Goal: Transaction & Acquisition: Purchase product/service

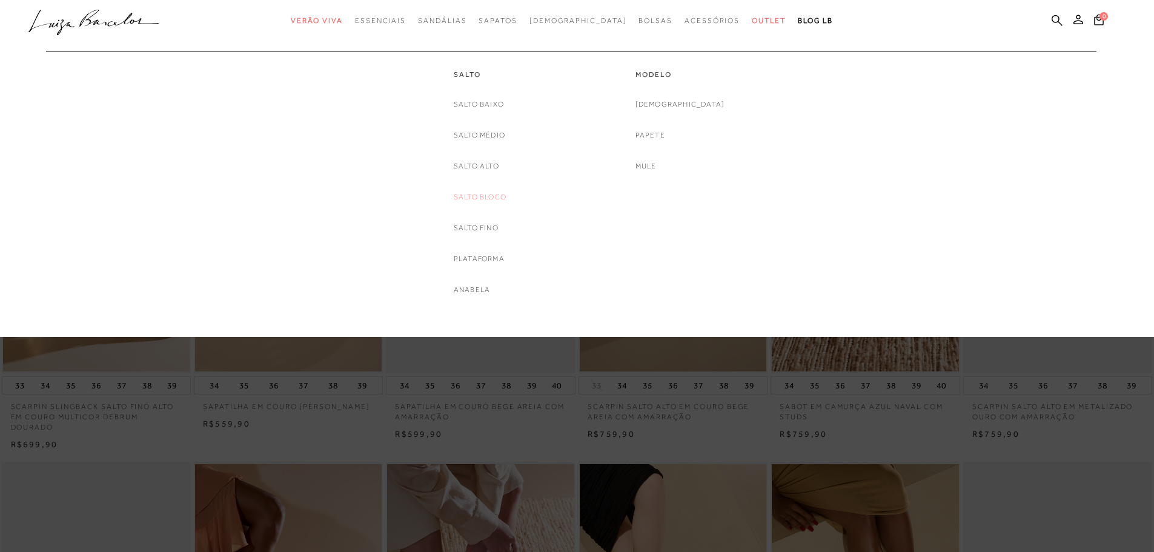
click at [482, 192] on link "Salto Bloco" at bounding box center [480, 197] width 53 height 13
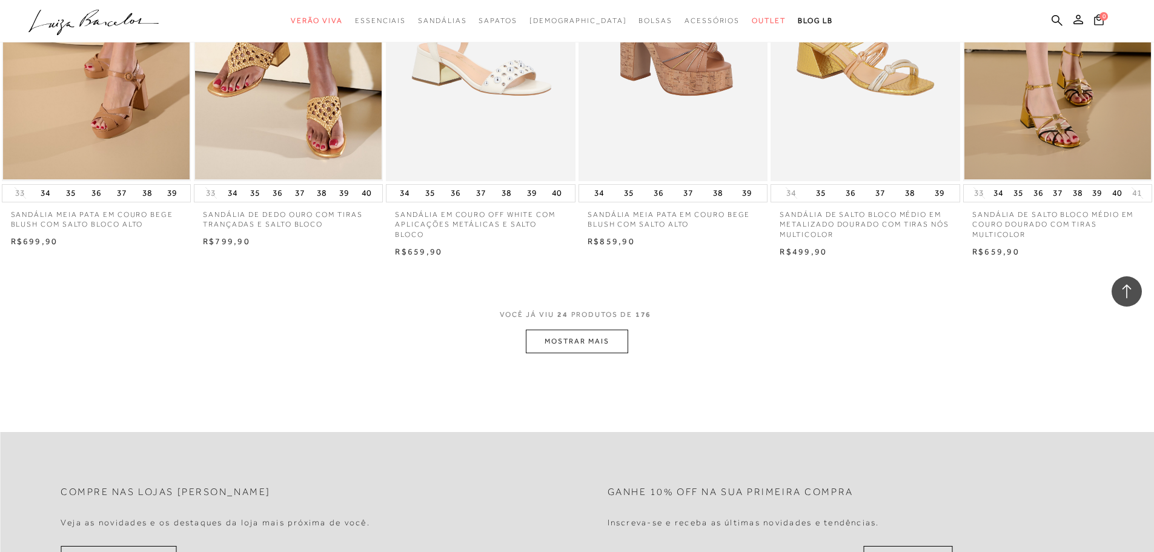
scroll to position [1393, 0]
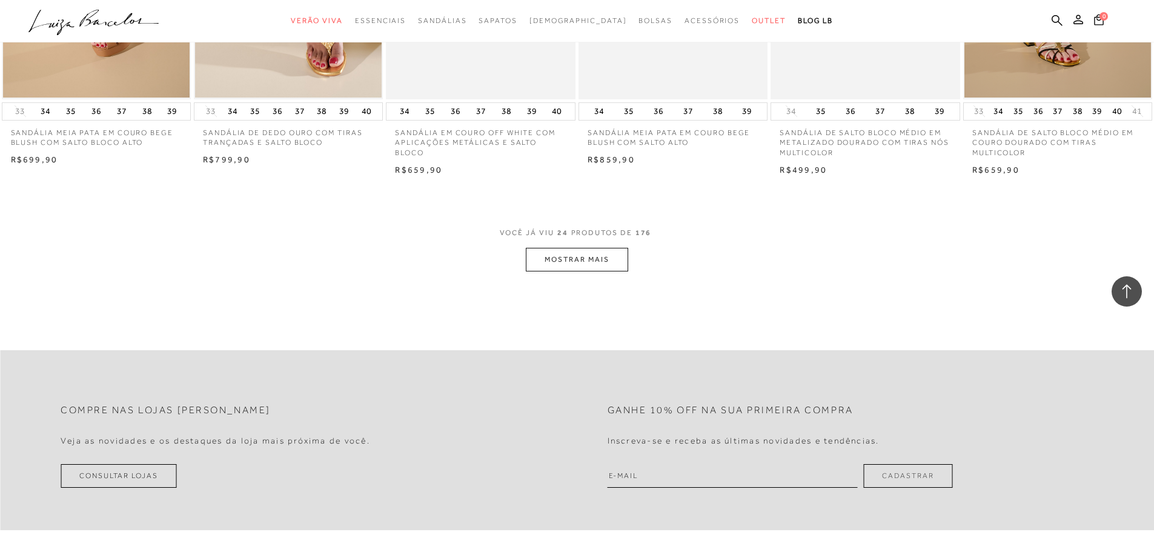
click at [567, 267] on button "MOSTRAR MAIS" at bounding box center [577, 260] width 102 height 24
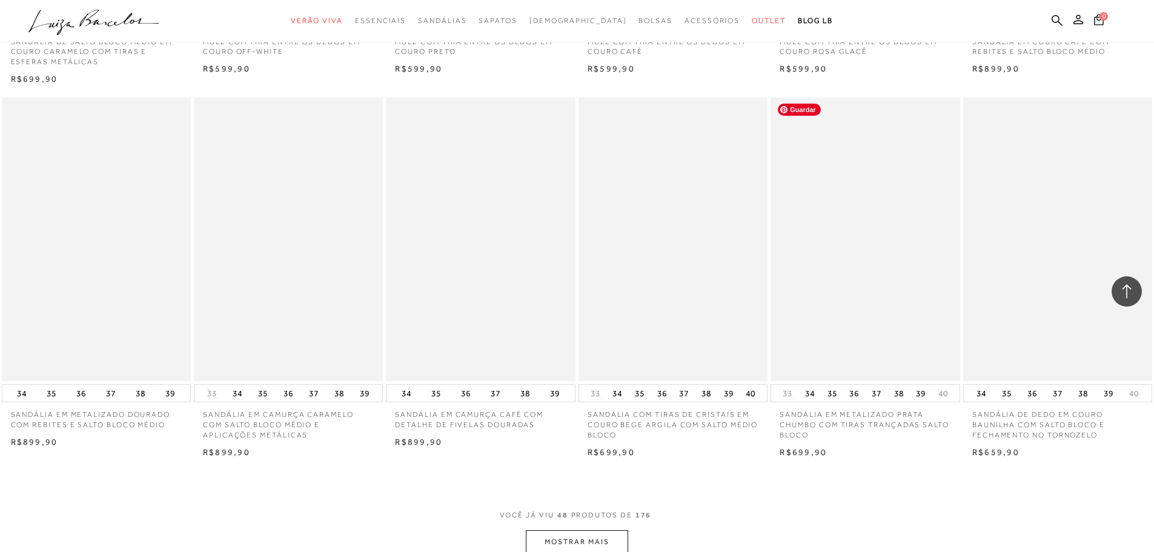
scroll to position [2666, 0]
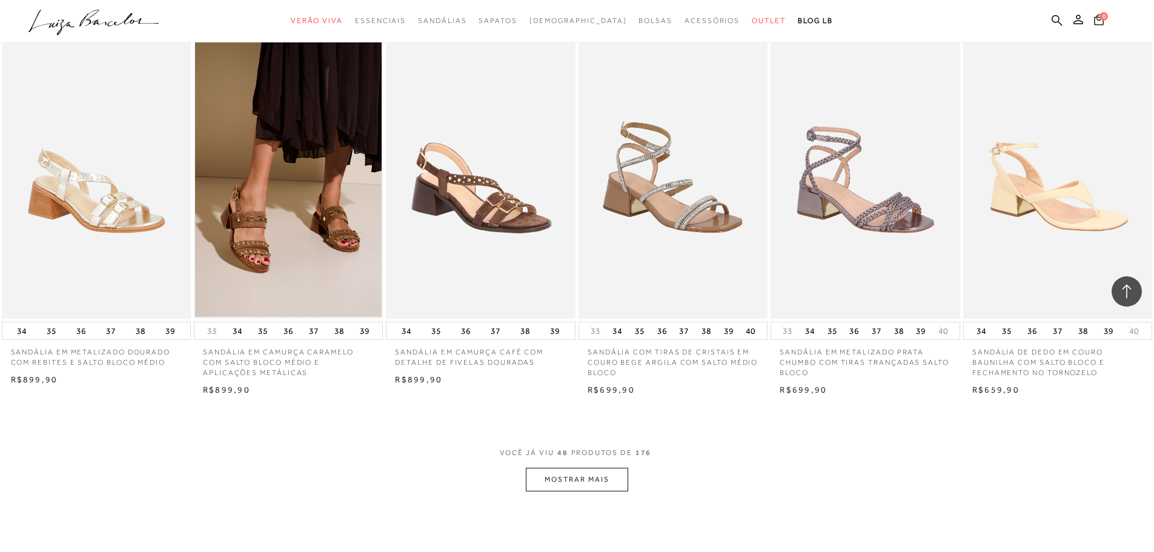
click at [617, 479] on button "MOSTRAR MAIS" at bounding box center [577, 480] width 102 height 24
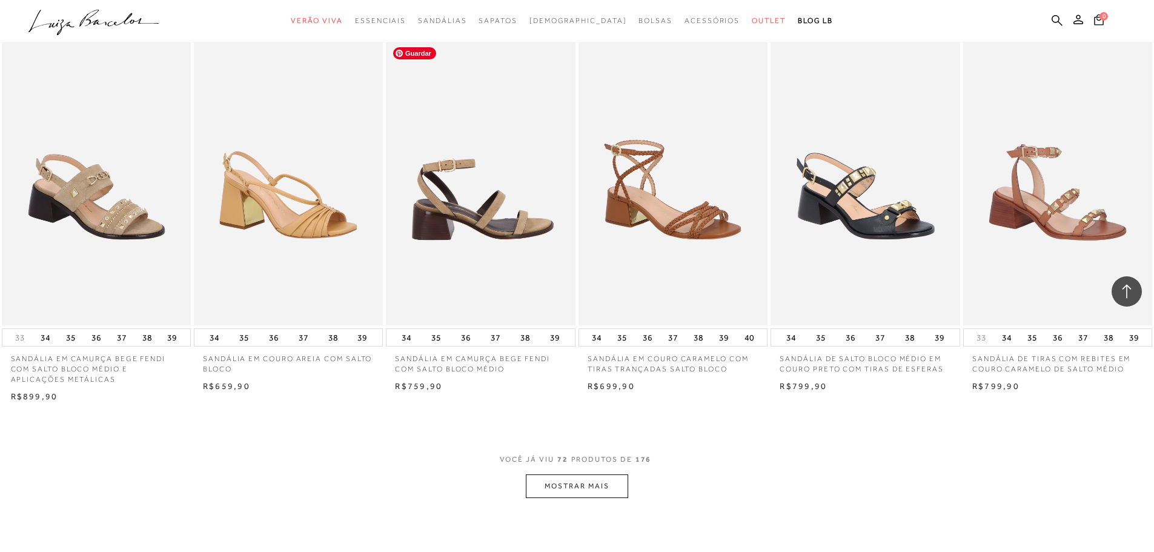
scroll to position [4180, 0]
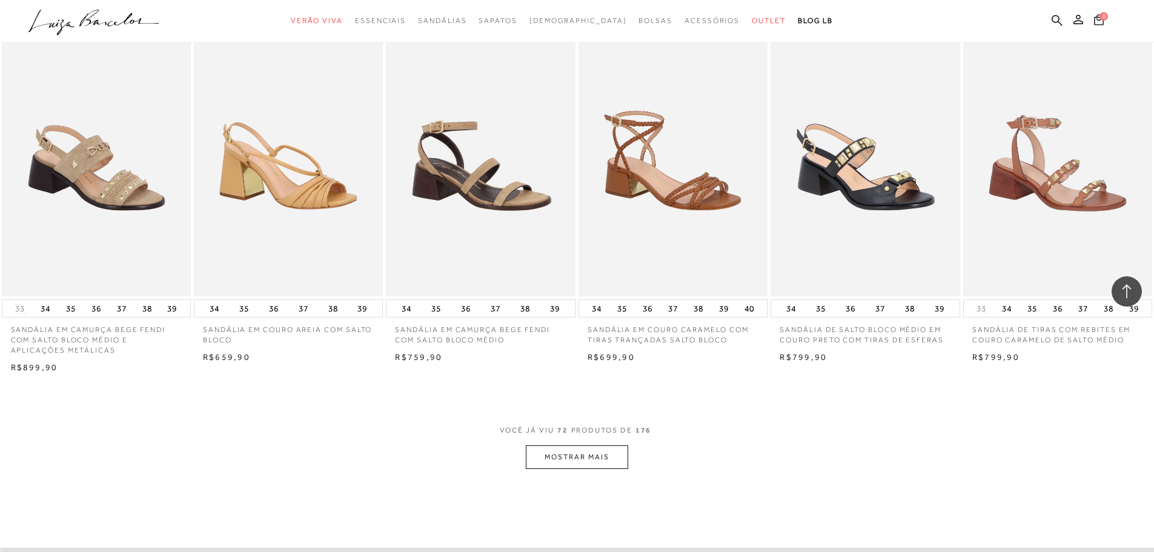
click at [575, 449] on button "MOSTRAR MAIS" at bounding box center [577, 457] width 102 height 24
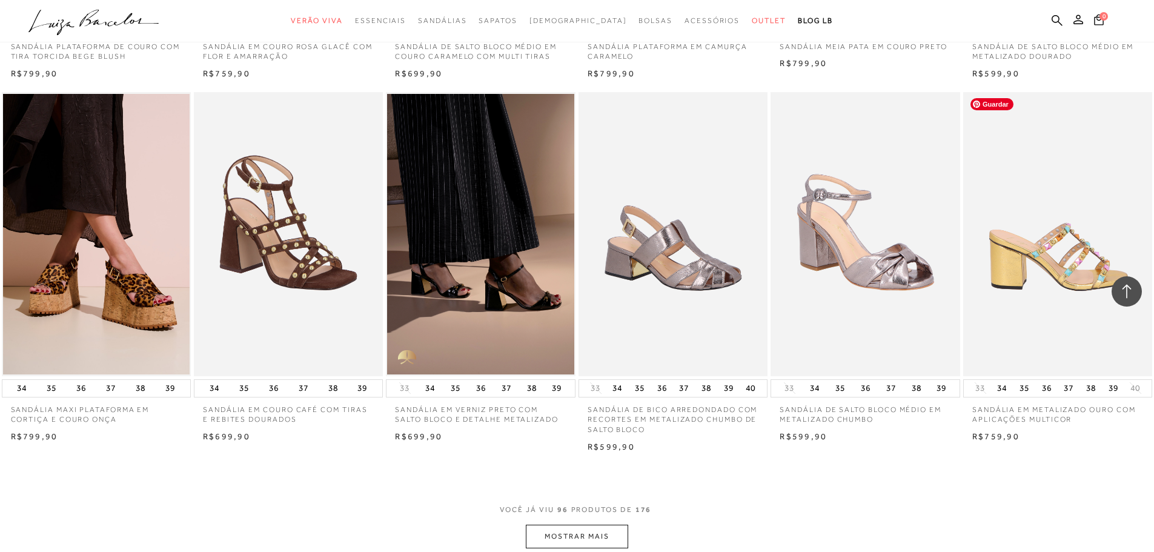
scroll to position [5634, 0]
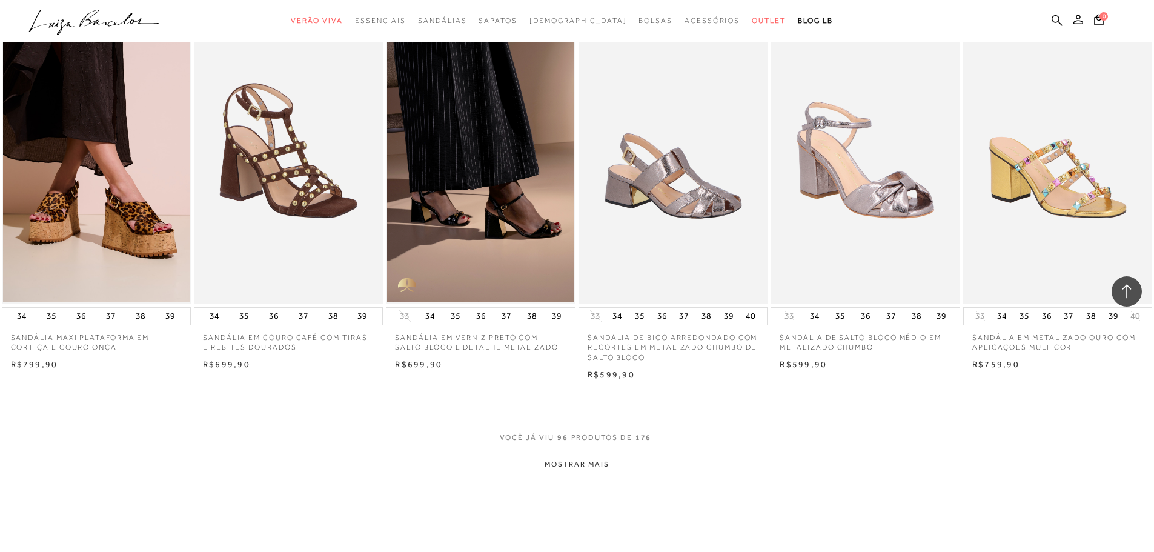
click at [594, 471] on button "MOSTRAR MAIS" at bounding box center [577, 465] width 102 height 24
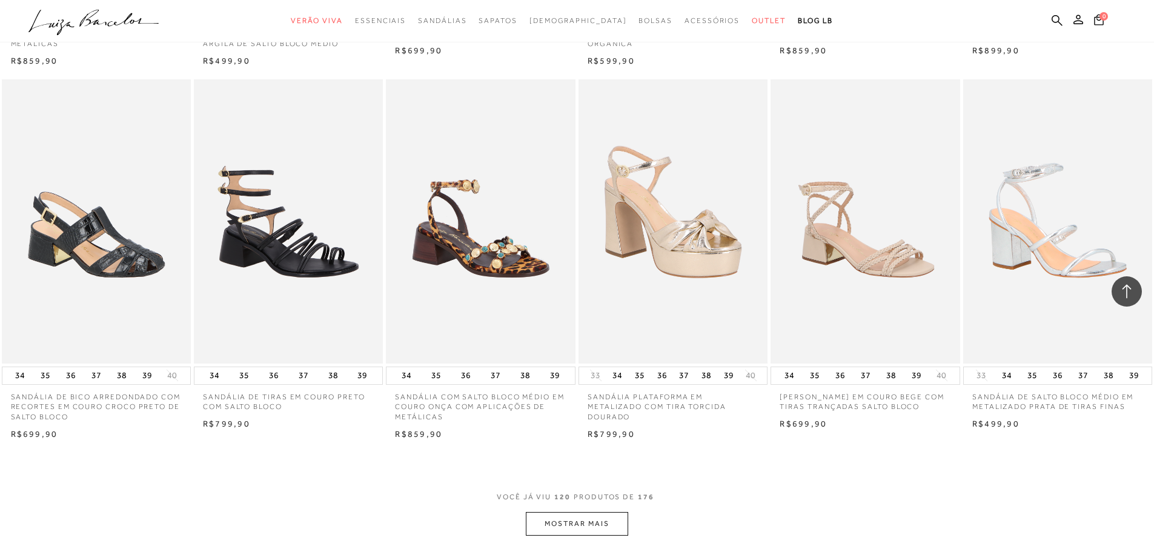
scroll to position [7088, 0]
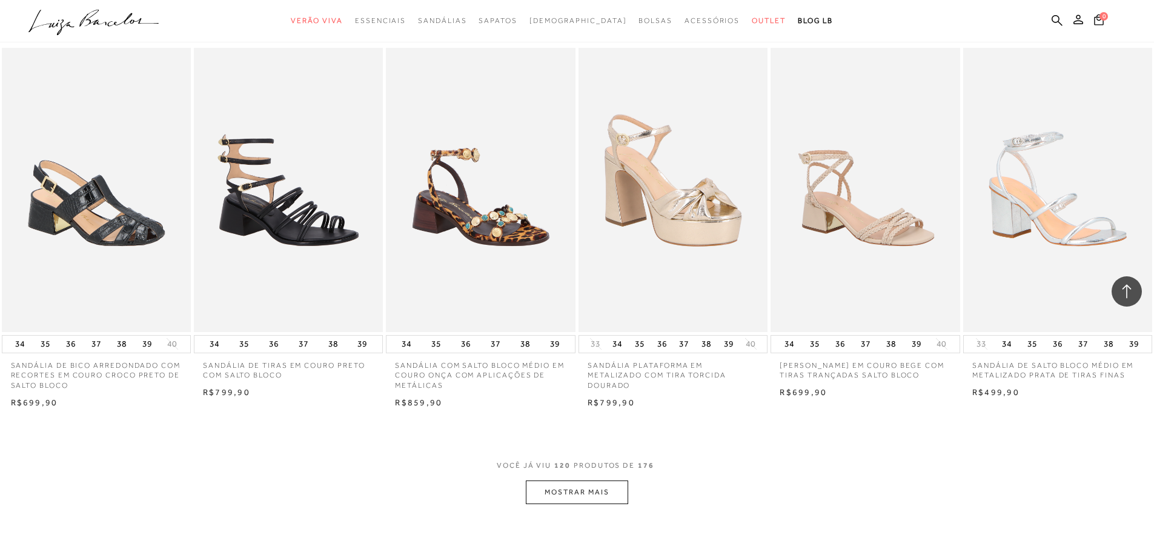
click at [574, 495] on button "MOSTRAR MAIS" at bounding box center [577, 492] width 102 height 24
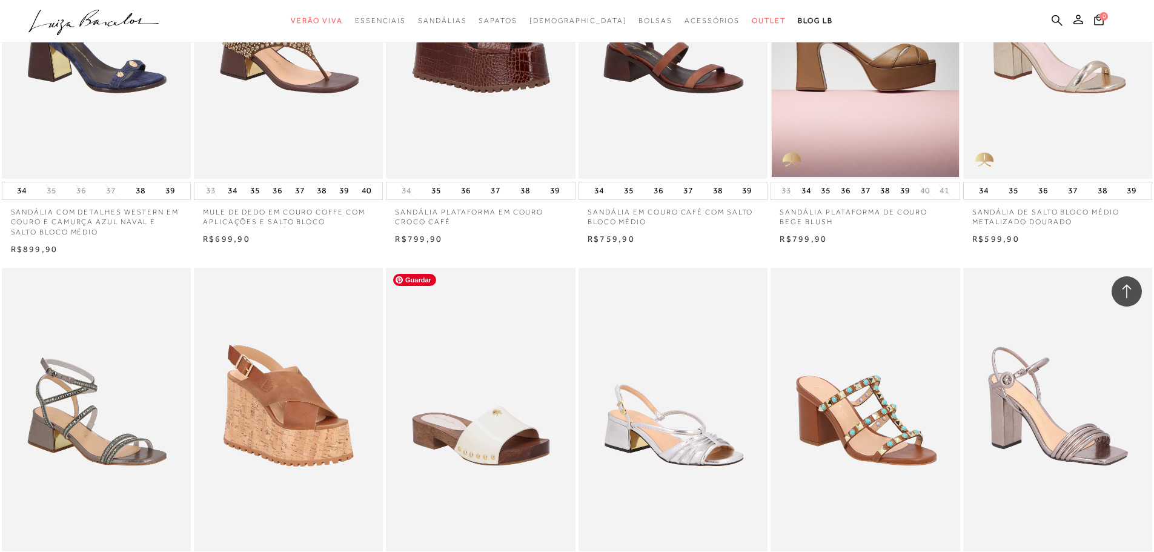
scroll to position [8663, 0]
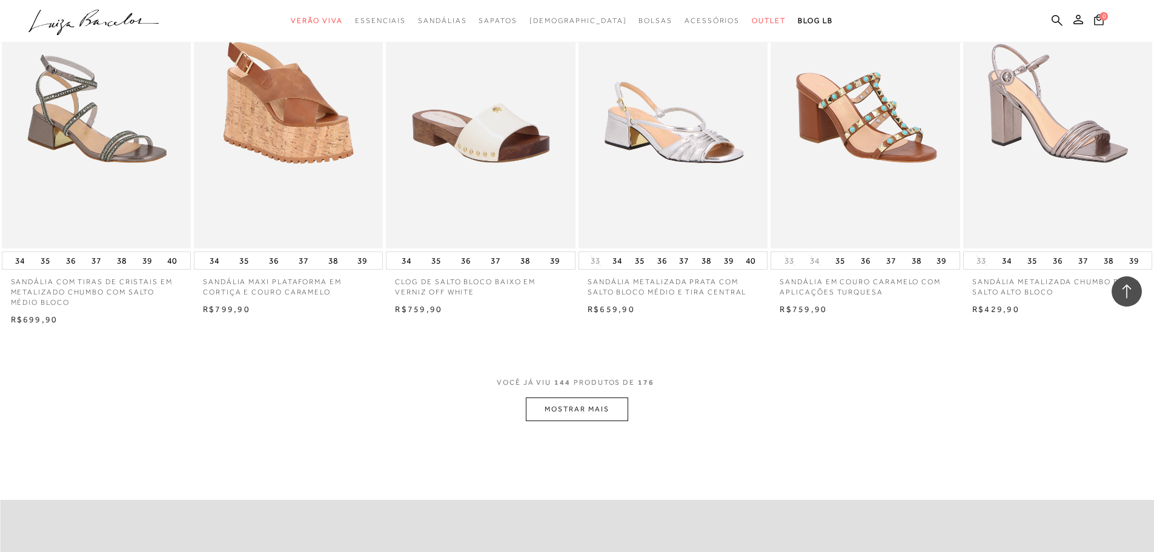
click at [574, 406] on button "MOSTRAR MAIS" at bounding box center [577, 409] width 102 height 24
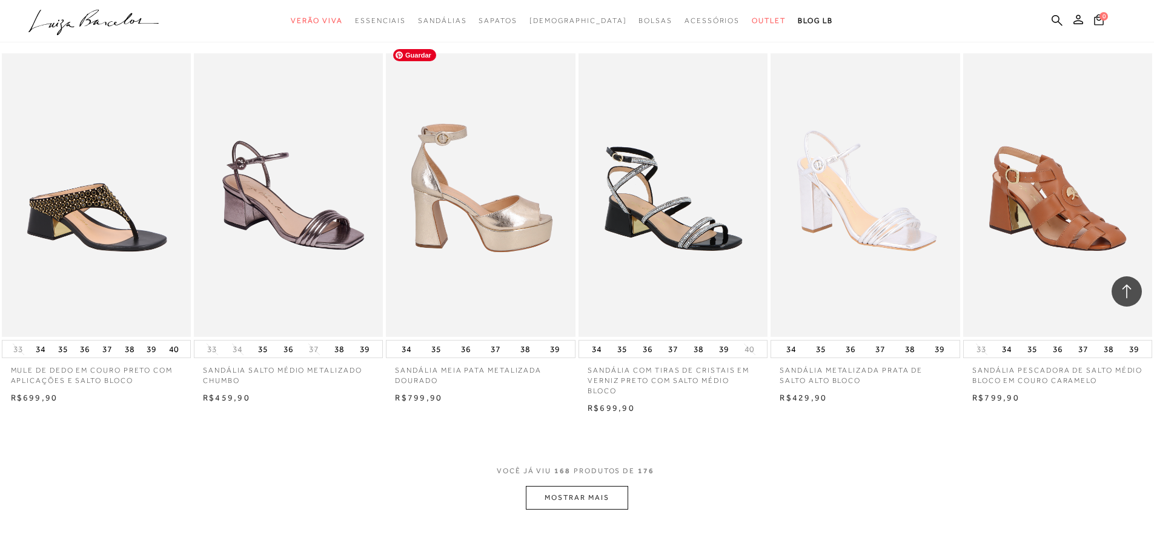
scroll to position [10178, 0]
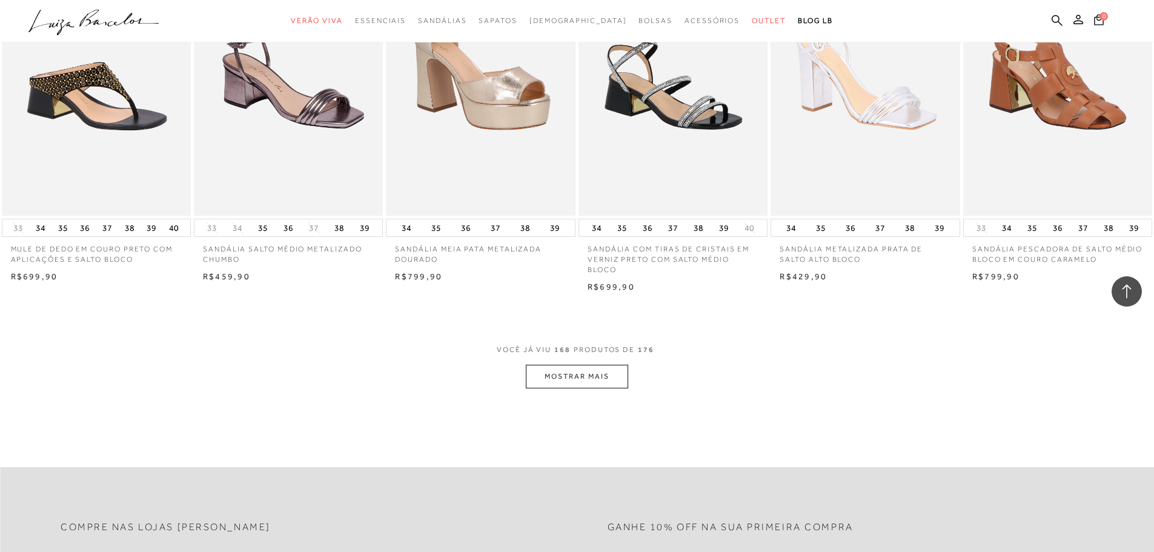
click at [576, 374] on button "MOSTRAR MAIS" at bounding box center [577, 377] width 102 height 24
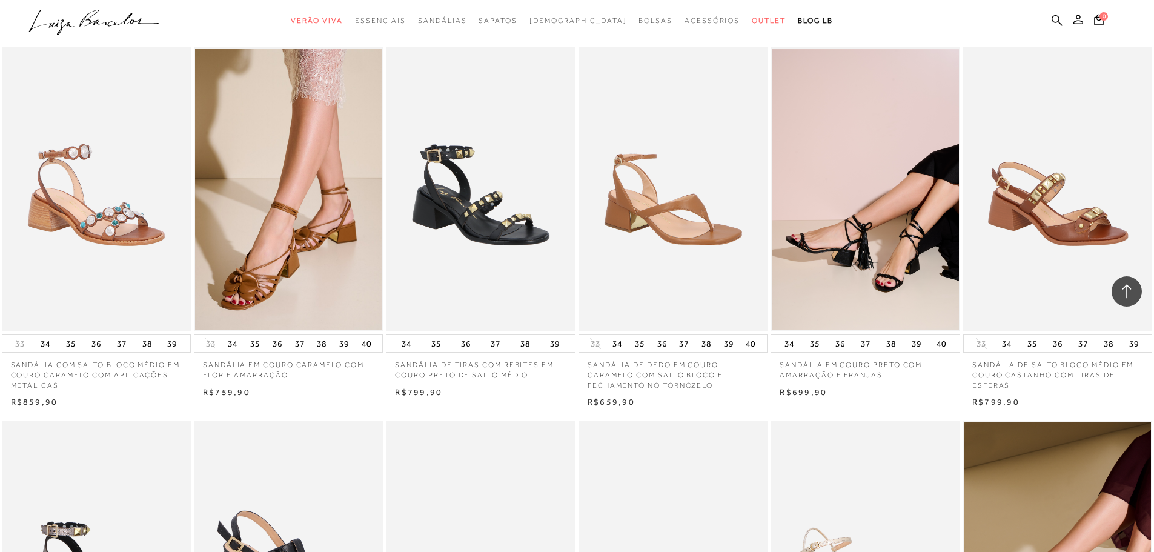
scroll to position [3211, 0]
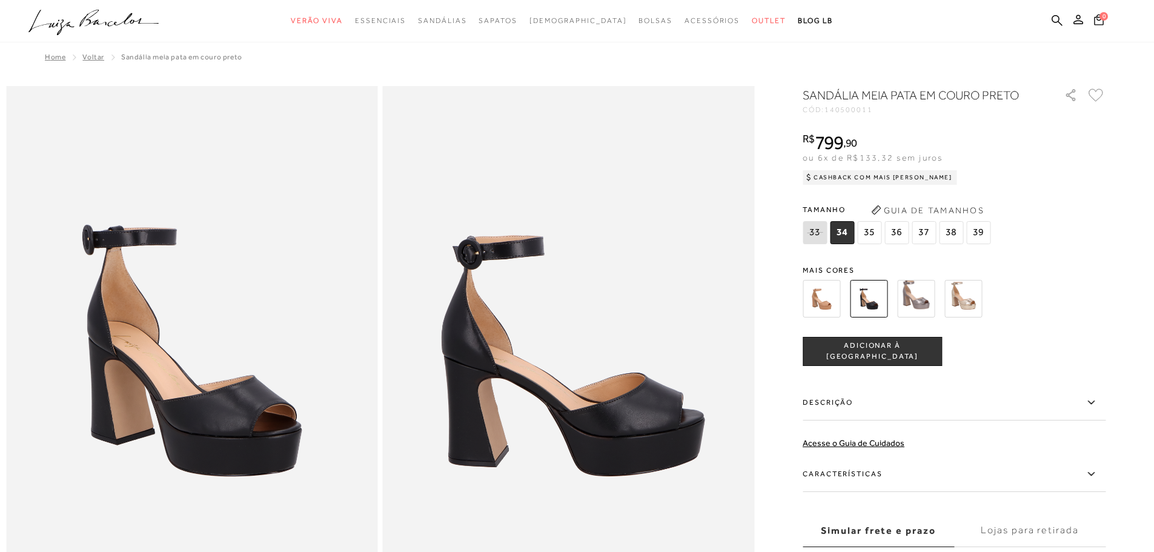
click at [932, 303] on img at bounding box center [916, 299] width 38 height 38
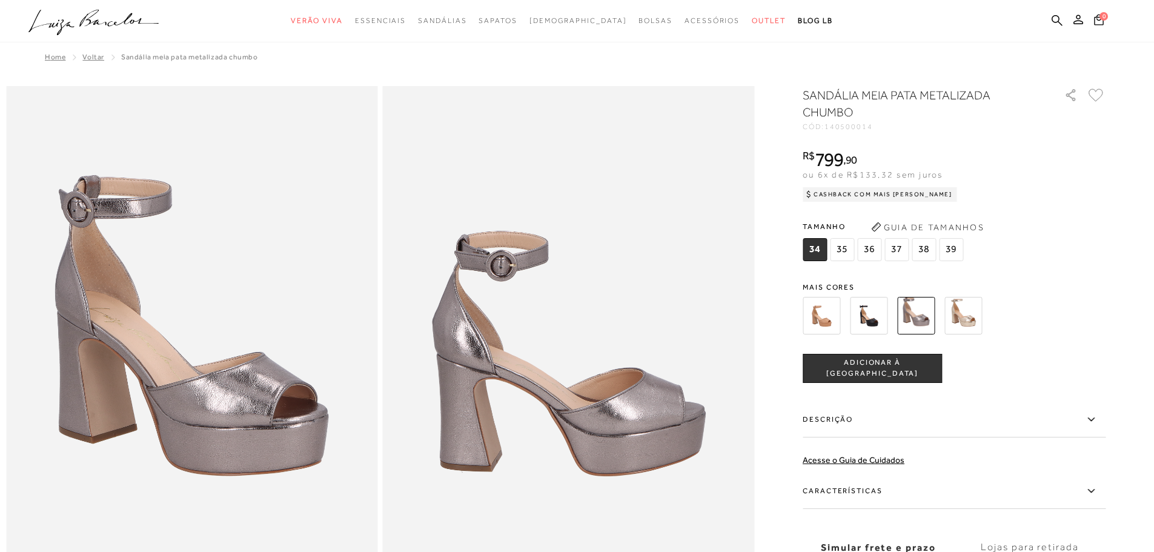
click at [924, 253] on span "38" at bounding box center [924, 249] width 24 height 23
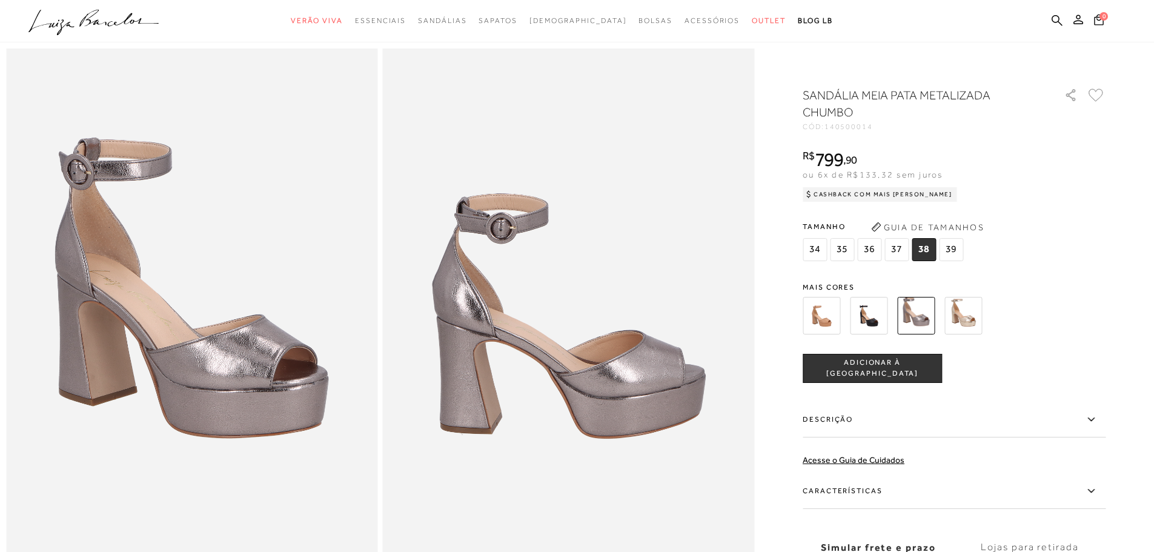
scroll to position [61, 0]
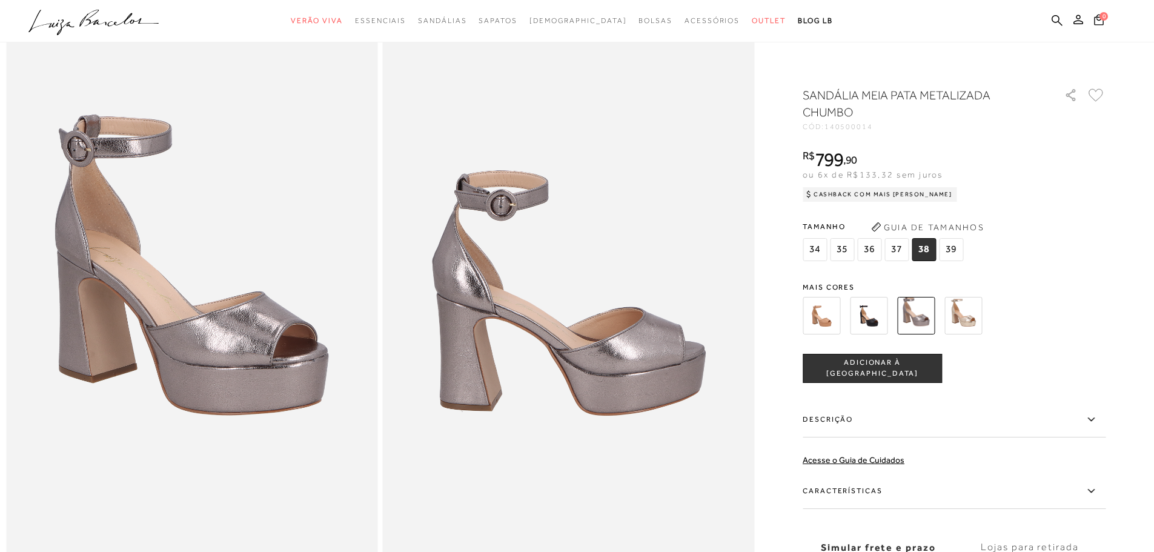
click at [924, 379] on button "ADICIONAR À SACOLA" at bounding box center [872, 368] width 139 height 29
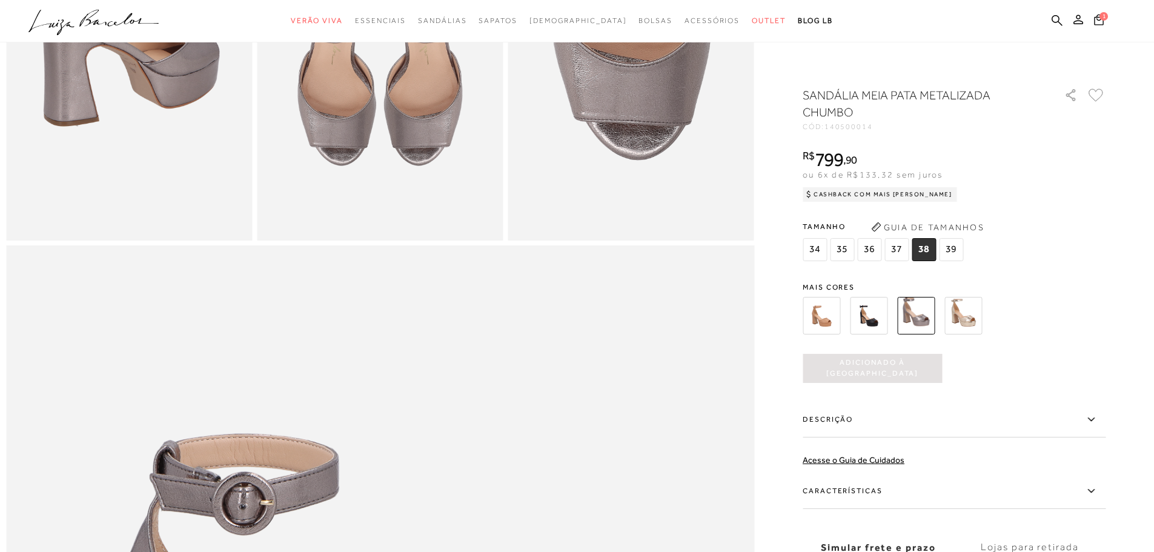
scroll to position [788, 0]
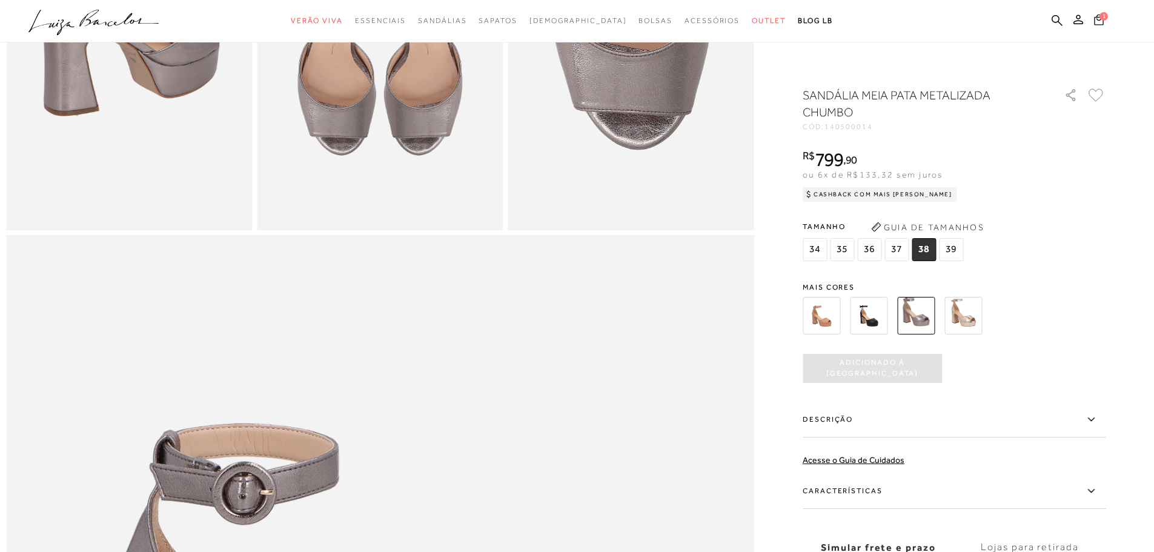
click at [1105, 23] on button "1" at bounding box center [1098, 21] width 17 height 16
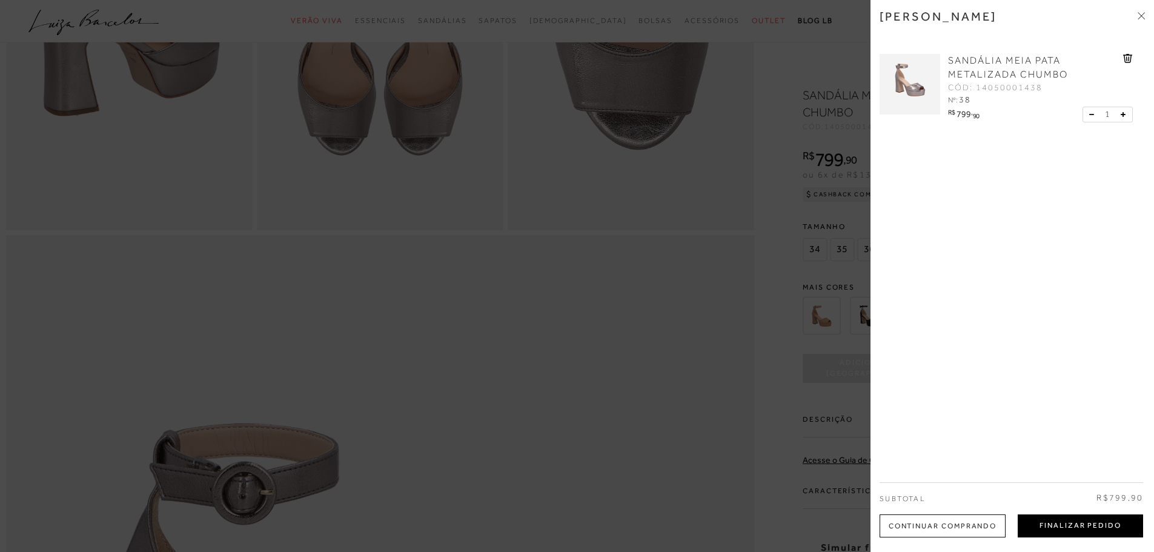
click at [1079, 534] on button "Finalizar Pedido" at bounding box center [1080, 525] width 125 height 23
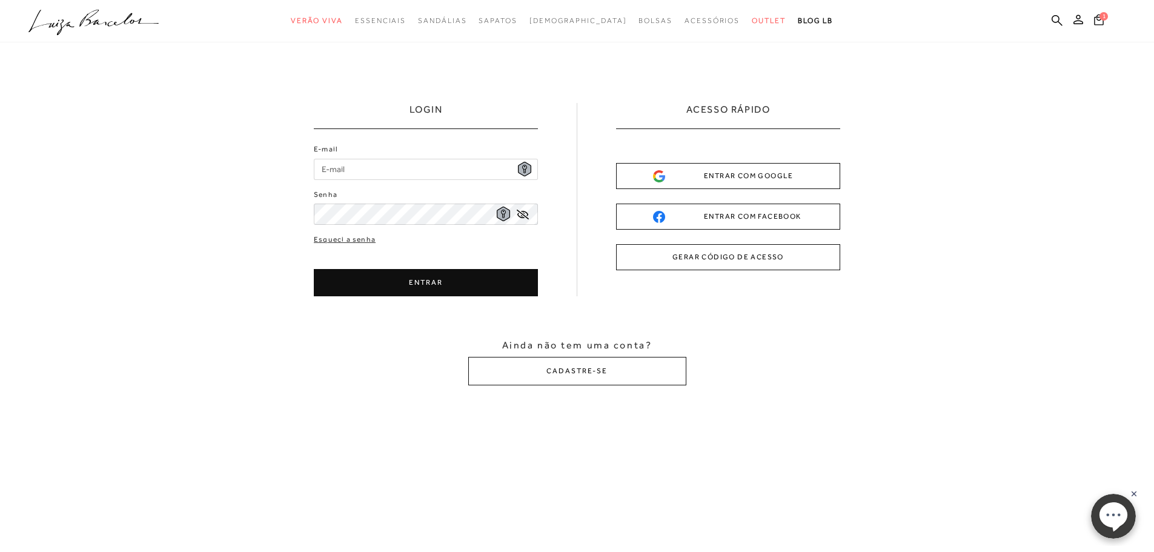
click at [805, 212] on button "ENTRAR COM FACEBOOK" at bounding box center [728, 217] width 224 height 26
